Goal: Find contact information: Find contact information

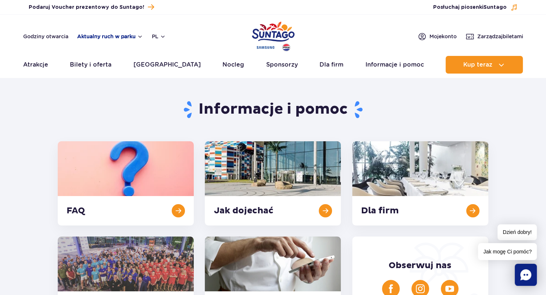
click at [103, 38] on button "Aktualny ruch w parku" at bounding box center [110, 36] width 66 height 6
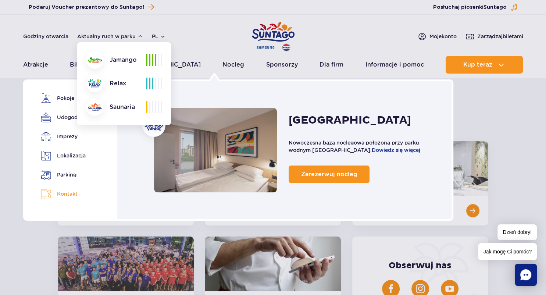
click at [69, 196] on link "Kontakt" at bounding box center [66, 194] width 50 height 11
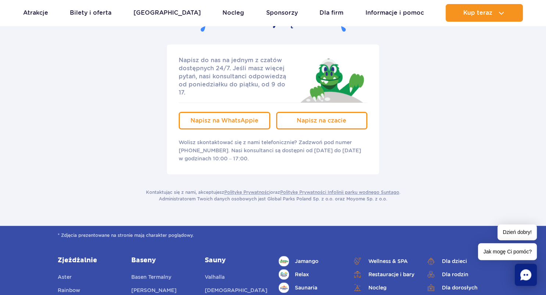
scroll to position [78, 0]
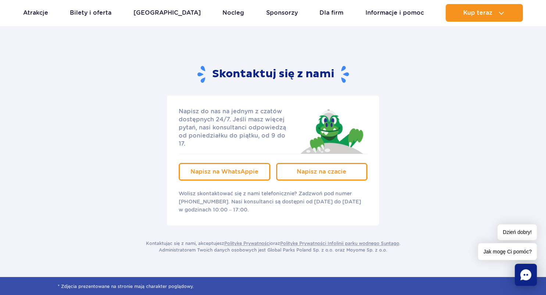
drag, startPoint x: 299, startPoint y: 186, endPoint x: 369, endPoint y: 206, distance: 72.8
click at [369, 206] on div "Napisz do nas na jednym z czatów dostępnych 24/7. Jeśli masz więcej pytań, nasi…" at bounding box center [273, 161] width 212 height 130
copy p "Zadzwoń pod numer +48 22 122 0288. Nasi konsultanci są dostępni od poniedziałku…"
